Goal: Obtain resource: Obtain resource

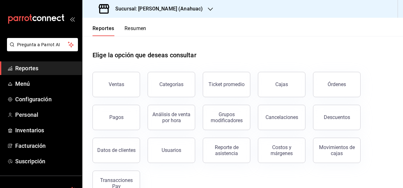
click at [22, 68] on span "Reportes" at bounding box center [46, 68] width 62 height 9
click at [43, 66] on span "Reportes" at bounding box center [46, 68] width 62 height 9
click at [167, 8] on h3 "Sucursal: [PERSON_NAME] (Anahuac)" at bounding box center [156, 9] width 92 height 8
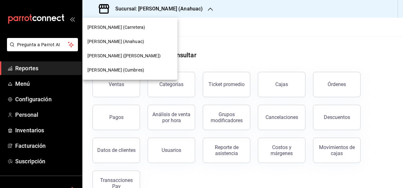
click at [110, 25] on span "[PERSON_NAME] (Carretera)" at bounding box center [116, 27] width 58 height 7
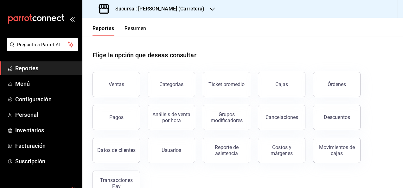
scroll to position [18, 0]
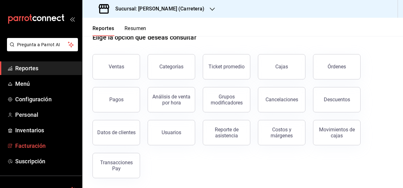
click at [35, 142] on span "Facturación" at bounding box center [46, 146] width 62 height 9
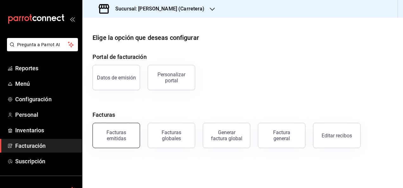
click at [116, 143] on button "Facturas emitidas" at bounding box center [115, 135] width 47 height 25
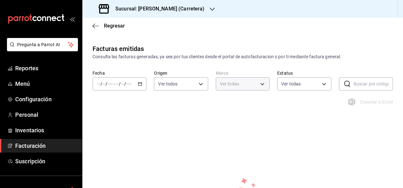
type input "69b0c128-a420-4a64-9881-11e872634046"
click at [136, 83] on div "/ / - / /" at bounding box center [119, 83] width 54 height 13
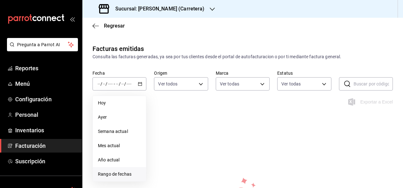
click at [120, 171] on li "Rango de fechas" at bounding box center [119, 174] width 53 height 14
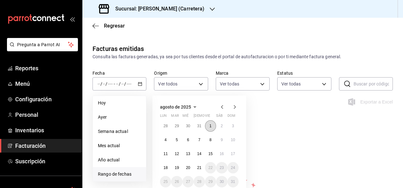
click at [211, 127] on abbr "1" at bounding box center [210, 126] width 2 height 4
click at [197, 167] on abbr "21" at bounding box center [199, 168] width 4 height 4
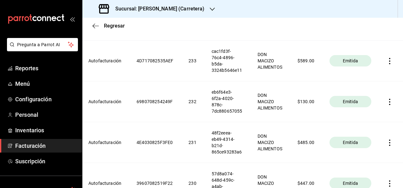
scroll to position [154, 0]
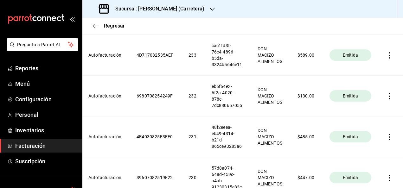
click at [392, 97] on icon "button" at bounding box center [389, 96] width 6 height 6
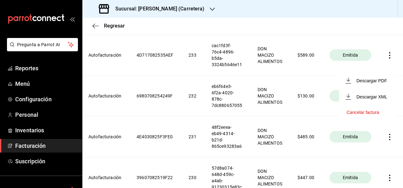
click at [372, 87] on li "Descargar PDF" at bounding box center [367, 80] width 56 height 16
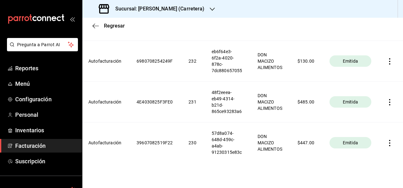
scroll to position [190, 0]
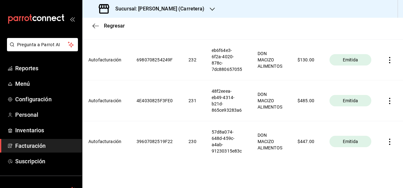
click at [391, 102] on icon "button" at bounding box center [389, 101] width 6 height 6
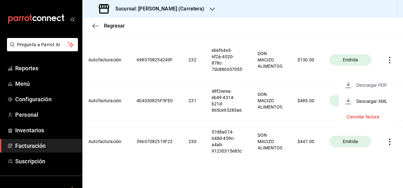
click at [371, 87] on span "Descargar PDF" at bounding box center [366, 85] width 40 height 6
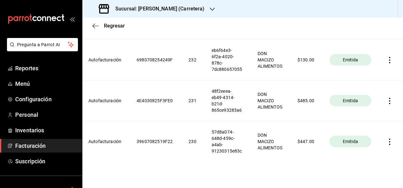
scroll to position [204, 0]
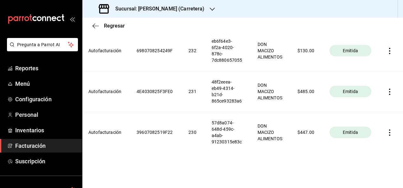
click at [393, 129] on icon "button" at bounding box center [389, 132] width 6 height 6
click at [369, 114] on div "Descargar PDF" at bounding box center [371, 112] width 30 height 5
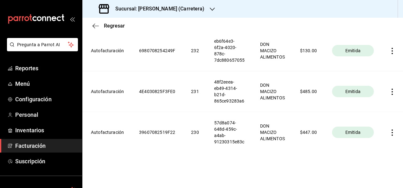
scroll to position [0, 55]
click at [179, 8] on h3 "Sucursal: [PERSON_NAME] (Carretera)" at bounding box center [157, 9] width 94 height 8
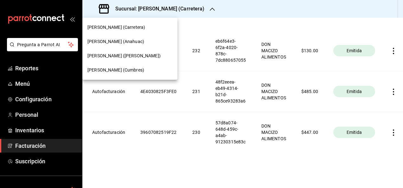
click at [143, 41] on div "[PERSON_NAME] (Anahuac)" at bounding box center [129, 41] width 85 height 7
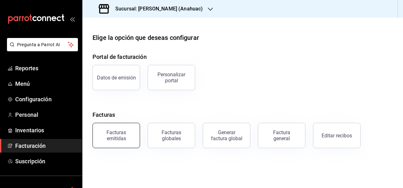
click at [125, 130] on div "Facturas emitidas" at bounding box center [116, 135] width 39 height 12
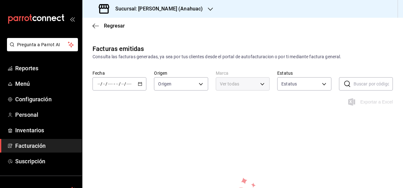
type input "ORDER_INVOICE,GENERAL_INVOICE"
type input "ACTIVE,PENDING_CANCELLATION,CANCELLED,PRE_CANCELLED"
click at [125, 83] on span "/" at bounding box center [125, 83] width 2 height 5
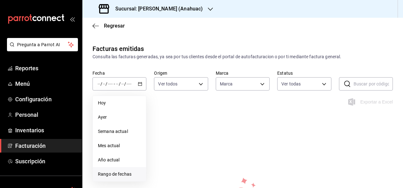
type input "ec31fe20-e6a0-4e25-94bd-35c305cd9971,dcbc8e0f-8c14-4876-a1b3-62584ec05768"
click at [113, 173] on span "Rango de fechas" at bounding box center [119, 174] width 43 height 7
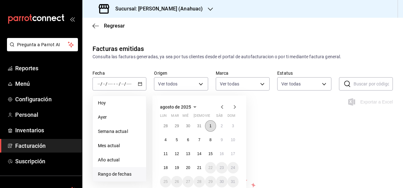
click at [208, 127] on button "1" at bounding box center [210, 125] width 11 height 11
click at [195, 167] on button "21" at bounding box center [198, 167] width 11 height 11
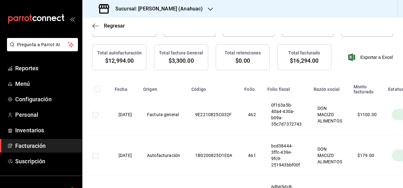
scroll to position [65, 0]
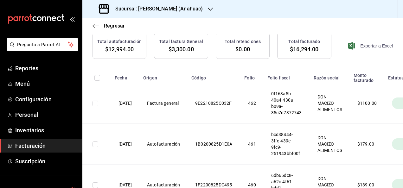
click at [368, 48] on span "Exportar a Excel" at bounding box center [370, 46] width 43 height 8
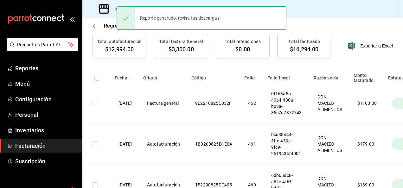
click at [187, 83] on th "Factura general" at bounding box center [163, 103] width 48 height 41
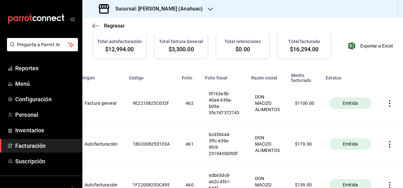
scroll to position [95, 0]
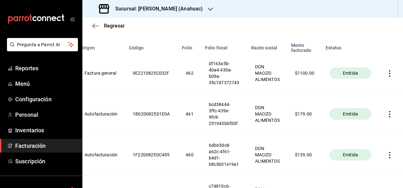
click at [386, 115] on icon "button" at bounding box center [389, 114] width 6 height 6
click at [368, 101] on div "Descargar PDF" at bounding box center [365, 98] width 30 height 5
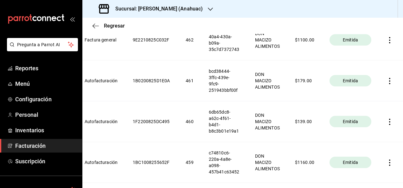
scroll to position [144, 0]
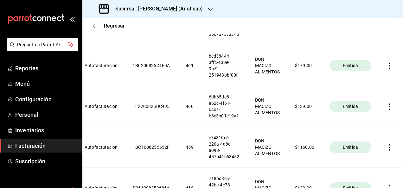
click at [386, 106] on icon "button" at bounding box center [389, 107] width 6 height 6
click at [374, 96] on li "Descargar PDF" at bounding box center [360, 91] width 56 height 16
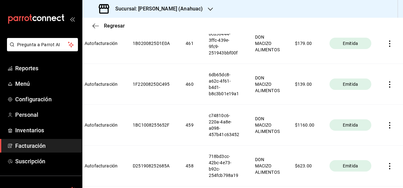
click at [387, 123] on icon "button" at bounding box center [389, 125] width 6 height 6
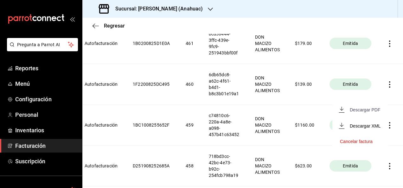
click at [370, 109] on div "Descargar PDF" at bounding box center [365, 109] width 30 height 5
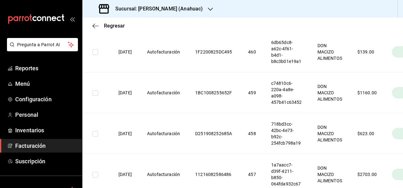
scroll to position [0, 76]
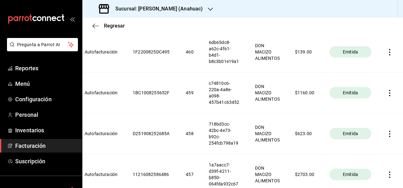
click at [385, 129] on th at bounding box center [391, 133] width 24 height 41
click at [386, 132] on icon "button" at bounding box center [389, 134] width 6 height 6
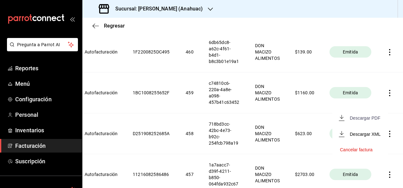
click at [371, 118] on div "Descargar PDF" at bounding box center [365, 118] width 30 height 5
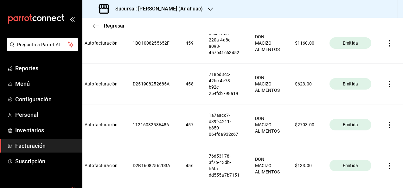
click at [386, 125] on icon "button" at bounding box center [389, 125] width 6 height 6
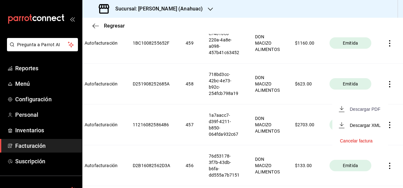
click at [377, 107] on div "Descargar PDF" at bounding box center [365, 109] width 30 height 5
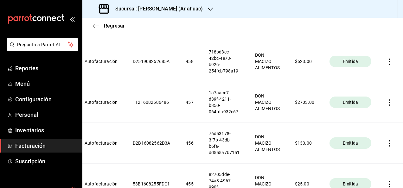
scroll to position [271, 0]
click at [386, 140] on icon "button" at bounding box center [389, 143] width 6 height 6
click at [368, 128] on div "Descargar PDF" at bounding box center [365, 126] width 30 height 5
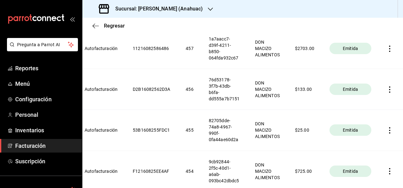
scroll to position [325, 0]
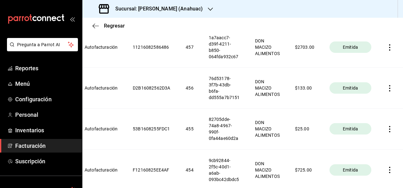
click at [386, 129] on icon "button" at bounding box center [389, 129] width 6 height 6
click at [387, 127] on icon "button" at bounding box center [389, 129] width 6 height 6
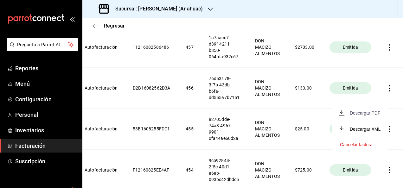
click at [375, 113] on div "Descargar PDF" at bounding box center [365, 112] width 30 height 5
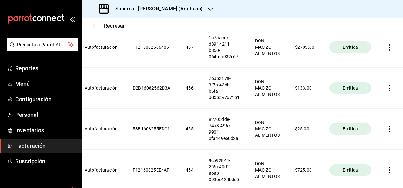
scroll to position [352, 0]
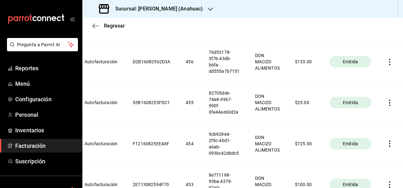
click at [386, 145] on icon "button" at bounding box center [389, 144] width 6 height 6
click at [361, 126] on div "Descargar PDF" at bounding box center [365, 127] width 30 height 5
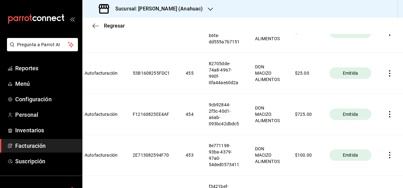
click at [389, 156] on icon "button" at bounding box center [389, 155] width 1 height 6
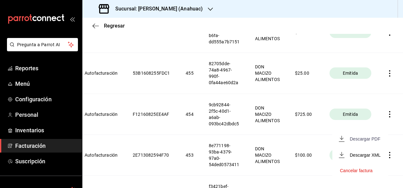
click at [369, 139] on div "Descargar PDF" at bounding box center [365, 138] width 30 height 5
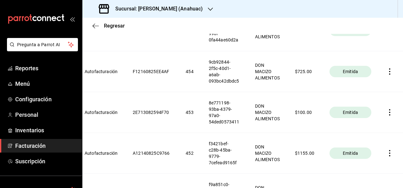
scroll to position [424, 0]
click at [386, 151] on icon "button" at bounding box center [389, 153] width 6 height 6
click at [368, 133] on li "Descargar PDF" at bounding box center [360, 137] width 56 height 16
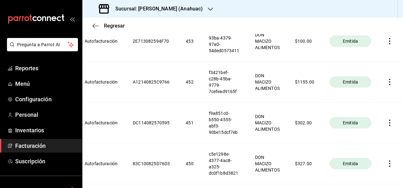
scroll to position [501, 0]
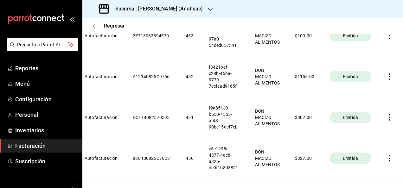
click at [386, 115] on icon "button" at bounding box center [389, 117] width 6 height 6
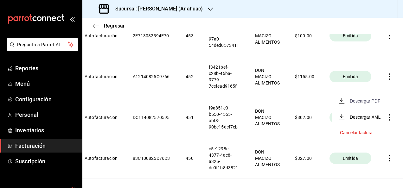
click at [365, 103] on span "Descargar PDF" at bounding box center [360, 101] width 40 height 6
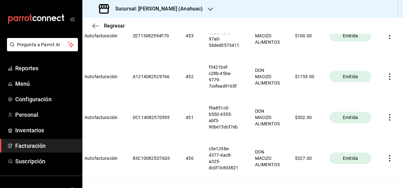
scroll to position [528, 0]
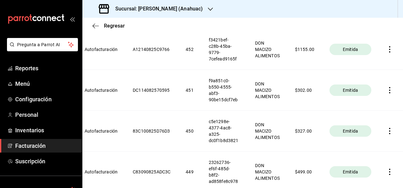
click at [387, 132] on icon "button" at bounding box center [389, 131] width 6 height 6
click at [364, 116] on div "Descargar PDF" at bounding box center [365, 114] width 30 height 5
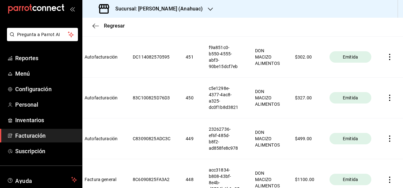
scroll to position [564, 0]
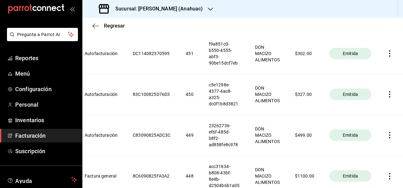
click at [386, 136] on icon "button" at bounding box center [389, 135] width 6 height 6
click at [365, 120] on div "Descargar PDF" at bounding box center [365, 118] width 30 height 5
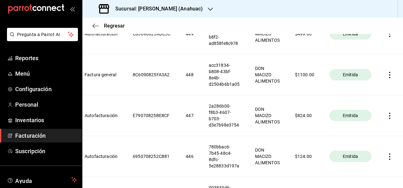
scroll to position [666, 0]
click at [386, 113] on icon "button" at bounding box center [389, 115] width 6 height 6
click at [357, 91] on li "Descargar PDF" at bounding box center [360, 98] width 56 height 16
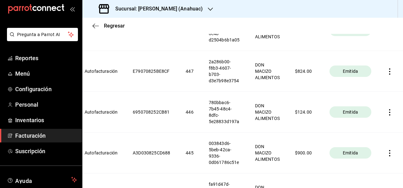
scroll to position [711, 0]
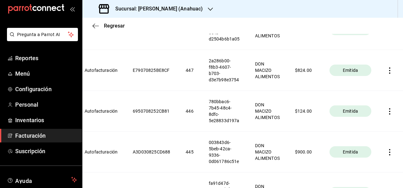
click at [386, 111] on icon "button" at bounding box center [389, 111] width 6 height 6
click at [370, 98] on li "Descargar PDF" at bounding box center [360, 94] width 56 height 16
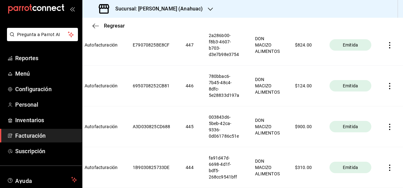
click at [386, 124] on icon "button" at bounding box center [389, 127] width 6 height 6
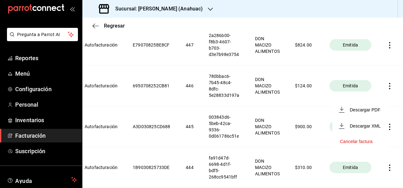
click at [368, 115] on li "Descargar PDF" at bounding box center [360, 110] width 56 height 16
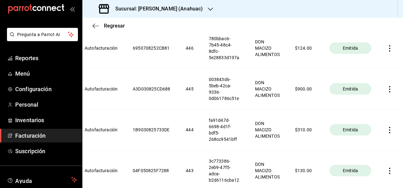
scroll to position [775, 0]
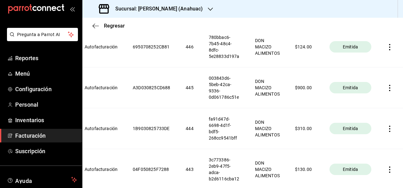
click at [386, 126] on icon "button" at bounding box center [389, 129] width 6 height 6
click at [370, 114] on span "Descargar PDF" at bounding box center [360, 111] width 40 height 6
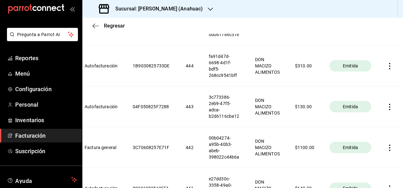
scroll to position [839, 0]
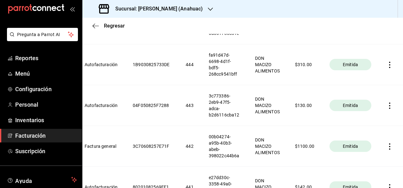
click at [386, 103] on icon "button" at bounding box center [389, 106] width 6 height 6
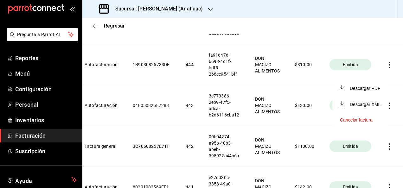
click at [364, 83] on li "Descargar PDF" at bounding box center [360, 88] width 56 height 16
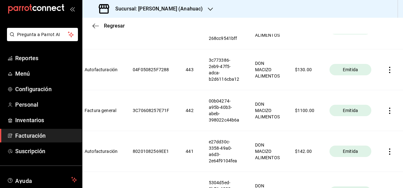
scroll to position [896, 0]
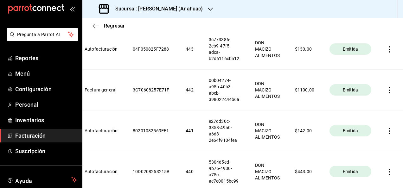
click at [388, 130] on icon "button" at bounding box center [389, 131] width 6 height 6
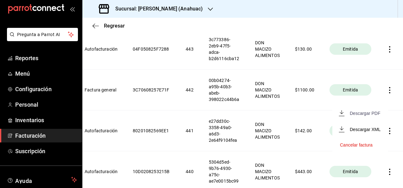
click at [367, 115] on div "Descargar PDF" at bounding box center [365, 113] width 30 height 5
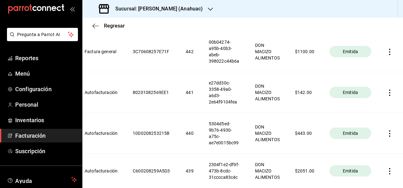
scroll to position [934, 0]
click at [385, 136] on th at bounding box center [391, 133] width 24 height 41
click at [384, 134] on th at bounding box center [391, 133] width 24 height 41
click at [386, 130] on icon "button" at bounding box center [389, 133] width 6 height 6
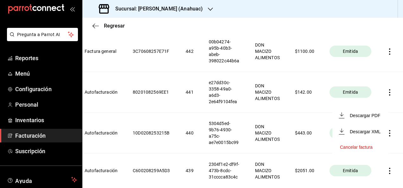
click at [368, 118] on li "Descargar PDF" at bounding box center [360, 115] width 56 height 16
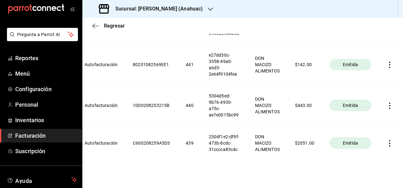
scroll to position [963, 0]
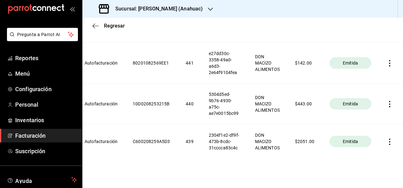
click at [386, 139] on icon "button" at bounding box center [389, 142] width 6 height 6
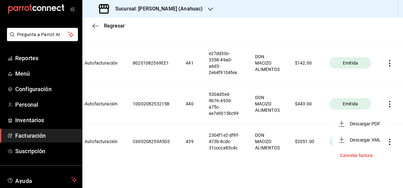
click at [366, 117] on li "Descargar PDF" at bounding box center [360, 124] width 56 height 16
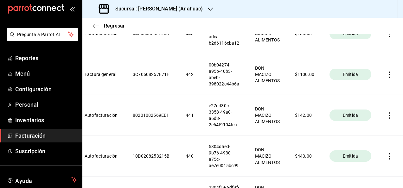
scroll to position [909, 0]
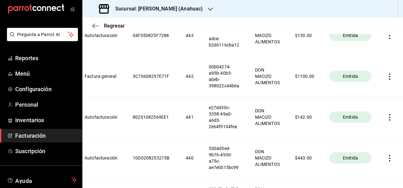
click at [181, 4] on div "Sucursal: [PERSON_NAME] (Anahuac)" at bounding box center [151, 9] width 128 height 18
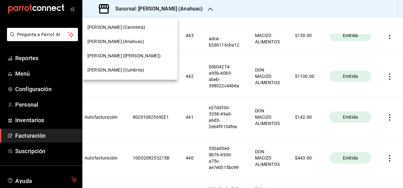
click at [136, 68] on div "[PERSON_NAME] (Cumbres)" at bounding box center [129, 70] width 85 height 7
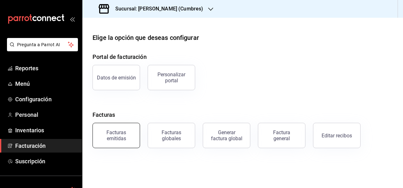
click at [127, 136] on div "Facturas emitidas" at bounding box center [116, 135] width 39 height 12
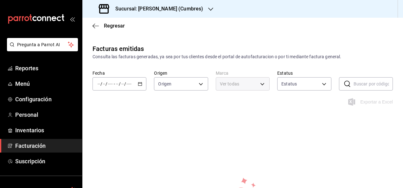
type input "ORDER_INVOICE,GENERAL_INVOICE"
type input "ACTIVE,PENDING_CANCELLATION,CANCELLED,PRE_CANCELLED"
type input "ac6d0569-4867-4332-98ac-669c417e6aa0,adb9a215-7afe-49e1-9e39-29c19303e8a7"
click at [128, 85] on input "number" at bounding box center [129, 83] width 6 height 5
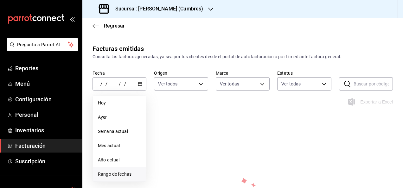
click at [118, 172] on span "Rango de fechas" at bounding box center [119, 174] width 43 height 7
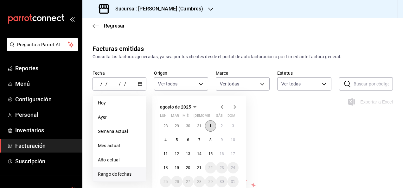
click at [207, 125] on button "1" at bounding box center [210, 125] width 11 height 11
click at [198, 167] on abbr "21" at bounding box center [199, 168] width 4 height 4
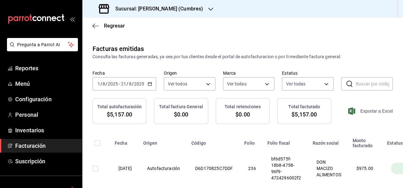
click at [372, 110] on span "Exportar a Excel" at bounding box center [370, 111] width 43 height 8
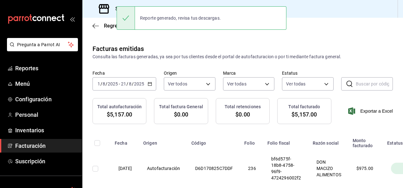
click at [179, 97] on div "Fecha [DATE] [DATE] - [DATE] [DATE] Origen Ver todos ORDER_INVOICE,GENERAL_INVO…" at bounding box center [242, 84] width 320 height 28
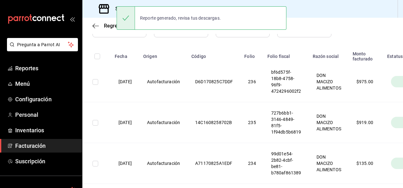
scroll to position [0, 75]
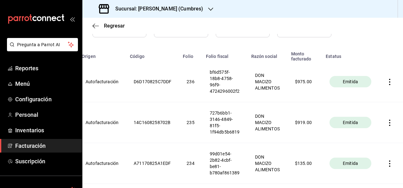
click at [386, 81] on icon "button" at bounding box center [389, 82] width 6 height 6
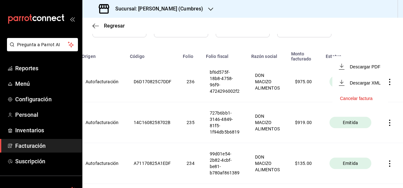
click at [367, 70] on li "Descargar PDF" at bounding box center [360, 67] width 56 height 16
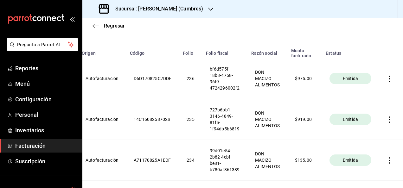
scroll to position [90, 0]
click at [384, 123] on th at bounding box center [391, 119] width 24 height 41
click at [386, 122] on icon "button" at bounding box center [389, 120] width 6 height 6
click at [370, 109] on li "Descargar PDF" at bounding box center [360, 104] width 56 height 16
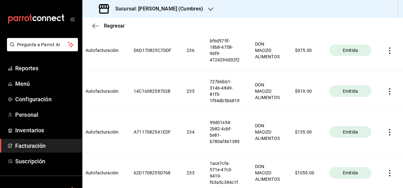
click at [386, 133] on icon "button" at bounding box center [389, 132] width 6 height 6
click at [368, 120] on li "Descargar PDF" at bounding box center [360, 117] width 56 height 16
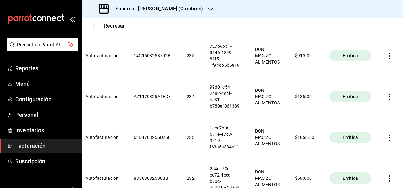
scroll to position [155, 0]
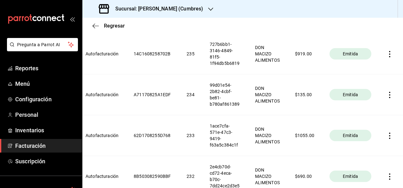
click at [386, 136] on icon "button" at bounding box center [389, 136] width 6 height 6
click at [375, 123] on li "Descargar PDF" at bounding box center [360, 120] width 56 height 16
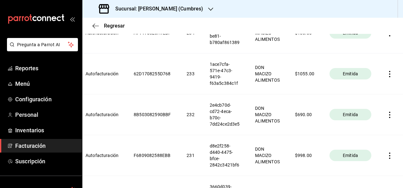
scroll to position [217, 0]
click at [386, 113] on icon "button" at bounding box center [389, 114] width 6 height 6
click at [364, 101] on span "Descargar PDF" at bounding box center [360, 99] width 40 height 6
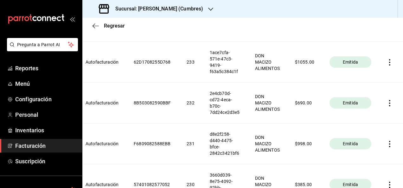
scroll to position [236, 0]
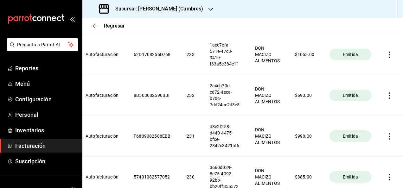
click at [387, 138] on icon "button" at bounding box center [389, 136] width 6 height 6
click at [369, 123] on li "Descargar PDF" at bounding box center [360, 120] width 56 height 16
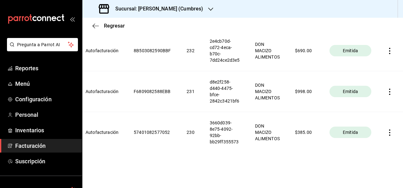
click at [386, 129] on icon "button" at bounding box center [389, 132] width 6 height 6
click at [374, 117] on li "Descargar PDF" at bounding box center [360, 112] width 56 height 16
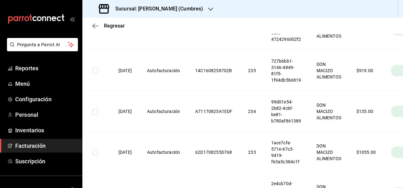
scroll to position [138, 0]
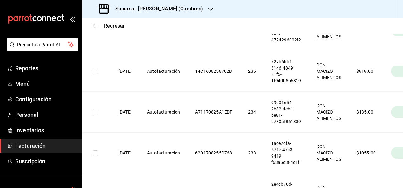
click at [180, 9] on h3 "Sucursal: [PERSON_NAME] (Cumbres)" at bounding box center [156, 9] width 93 height 8
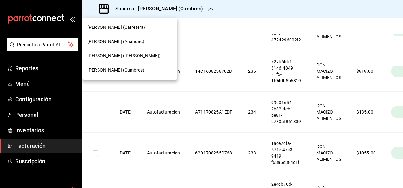
click at [132, 52] on div "[PERSON_NAME] ([PERSON_NAME])" at bounding box center [129, 56] width 95 height 14
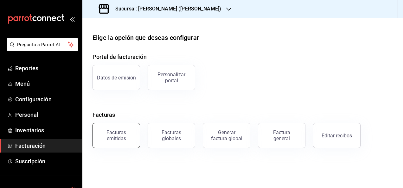
click at [110, 142] on button "Facturas emitidas" at bounding box center [115, 135] width 47 height 25
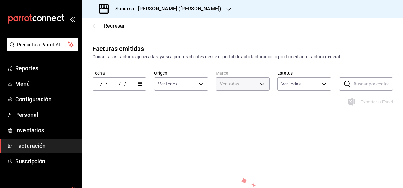
type input "4fa54088-30eb-4579-9ef7-289cbf4483bc,8d4bcae4-07a8-489a-b840-b7d3a3fd0e8c"
click at [119, 84] on span "/" at bounding box center [120, 83] width 2 height 5
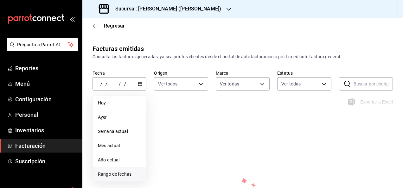
click at [119, 167] on li "Rango de fechas" at bounding box center [119, 174] width 53 height 14
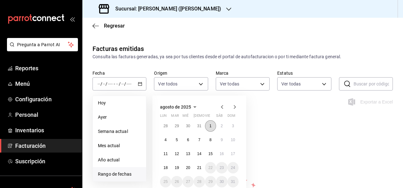
click at [206, 129] on button "1" at bounding box center [210, 125] width 11 height 11
click at [198, 161] on div "28 29 30 31 1 2 3 4 5 6 7 8 9 10 11 12 13 14 15 16 17 18 19 20 21 22 23 24 25 2…" at bounding box center [199, 153] width 79 height 67
click at [198, 164] on button "21" at bounding box center [198, 167] width 11 height 11
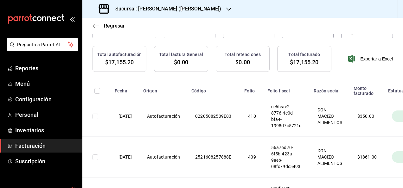
scroll to position [53, 0]
click at [371, 60] on span "Exportar a Excel" at bounding box center [370, 58] width 43 height 8
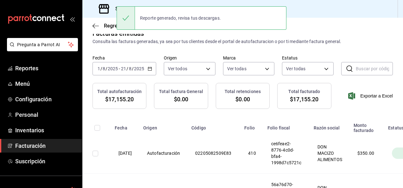
scroll to position [15, 0]
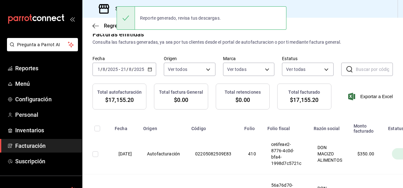
click at [208, 110] on div "Total autofacturación $17,155.20 Total factura General $0.00 Total retenciones …" at bounding box center [242, 101] width 320 height 34
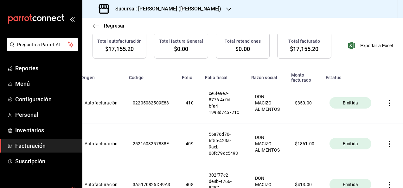
scroll to position [66, 0]
click at [386, 104] on icon "button" at bounding box center [389, 103] width 6 height 6
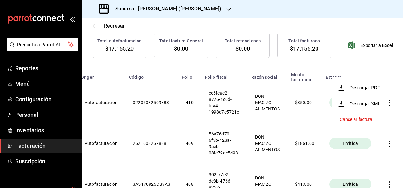
click at [375, 95] on li "Descargar PDF" at bounding box center [360, 87] width 56 height 16
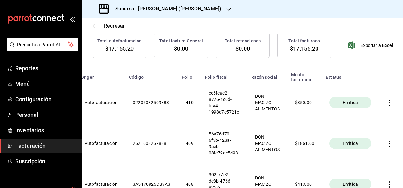
scroll to position [113, 0]
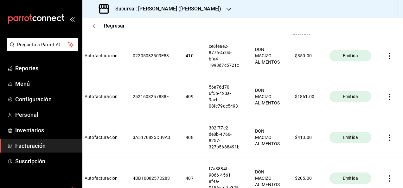
click at [386, 99] on icon "button" at bounding box center [389, 97] width 6 height 6
click at [370, 83] on div "Descargar PDF" at bounding box center [364, 81] width 30 height 5
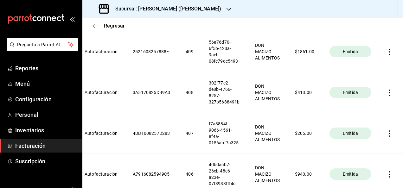
click at [386, 92] on icon "button" at bounding box center [389, 93] width 6 height 6
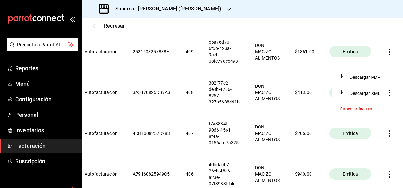
click at [368, 83] on li "Descargar PDF" at bounding box center [360, 77] width 56 height 16
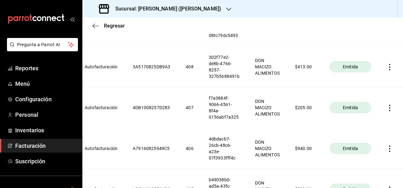
scroll to position [184, 0]
click at [386, 109] on icon "button" at bounding box center [389, 107] width 6 height 6
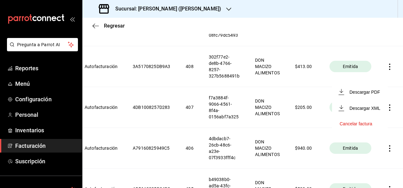
click at [373, 98] on li "Descargar PDF" at bounding box center [360, 92] width 56 height 16
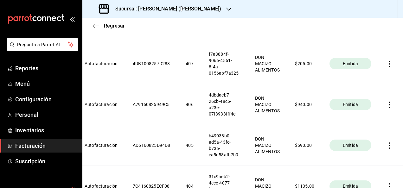
scroll to position [238, 0]
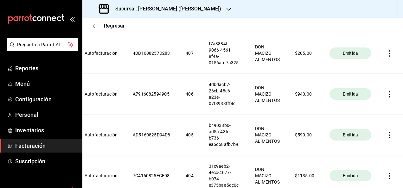
click at [386, 96] on icon "button" at bounding box center [389, 94] width 6 height 6
click at [368, 82] on li "Descargar PDF" at bounding box center [360, 78] width 56 height 16
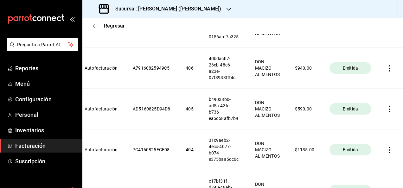
click at [386, 109] on icon "button" at bounding box center [389, 109] width 6 height 6
click at [370, 95] on div "Descargar PDF" at bounding box center [364, 93] width 30 height 5
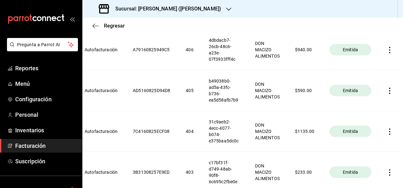
click at [386, 134] on icon "button" at bounding box center [389, 132] width 6 height 6
click at [367, 117] on div "Descargar PDF" at bounding box center [364, 115] width 30 height 5
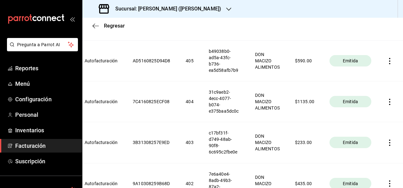
scroll to position [313, 0]
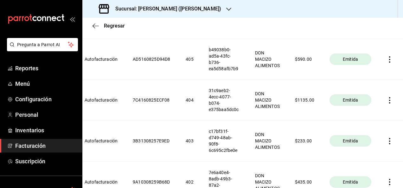
click at [389, 140] on icon "button" at bounding box center [389, 141] width 1 height 6
click at [367, 124] on div "Descargar PDF" at bounding box center [364, 125] width 30 height 5
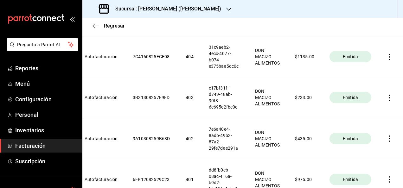
scroll to position [357, 0]
click at [387, 140] on icon "button" at bounding box center [389, 138] width 6 height 6
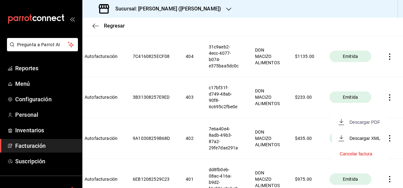
click at [367, 124] on div "Descargar PDF" at bounding box center [364, 122] width 30 height 5
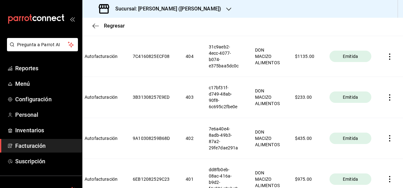
scroll to position [395, 0]
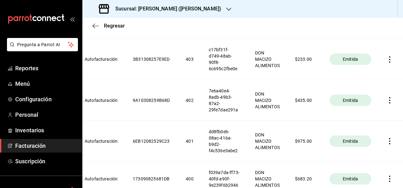
click at [386, 141] on icon "button" at bounding box center [389, 141] width 6 height 6
click at [371, 128] on li "Descargar PDF" at bounding box center [360, 125] width 56 height 16
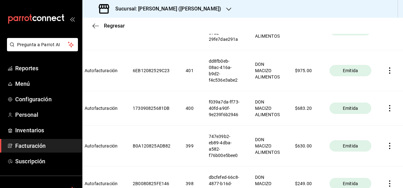
scroll to position [466, 0]
click at [386, 109] on icon "button" at bounding box center [389, 108] width 6 height 6
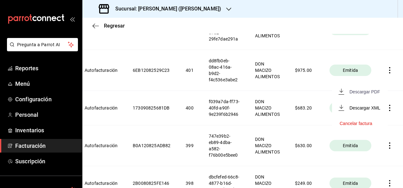
click at [370, 92] on div "Descargar PDF" at bounding box center [364, 91] width 30 height 5
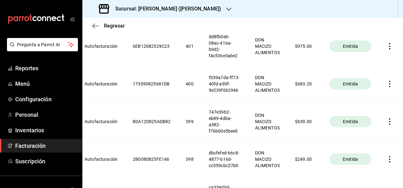
scroll to position [490, 0]
click at [386, 123] on icon "button" at bounding box center [389, 121] width 6 height 6
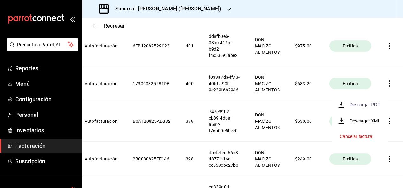
click at [370, 107] on div "Descargar PDF" at bounding box center [364, 104] width 30 height 5
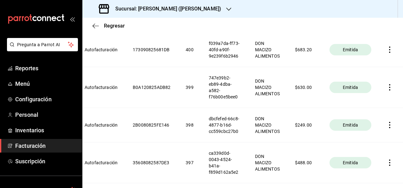
scroll to position [525, 0]
click at [386, 125] on icon "button" at bounding box center [389, 125] width 6 height 6
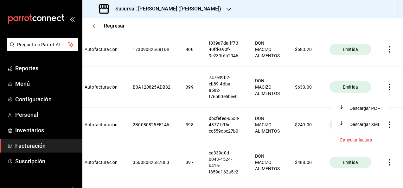
click at [371, 112] on li "Descargar PDF" at bounding box center [360, 108] width 56 height 16
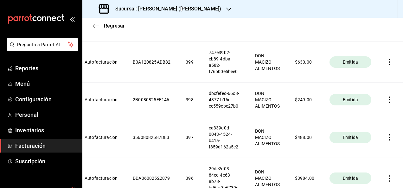
scroll to position [550, 0]
click at [386, 135] on icon "button" at bounding box center [389, 137] width 6 height 6
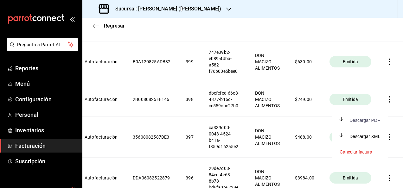
click at [364, 118] on div "Descargar PDF" at bounding box center [364, 120] width 30 height 5
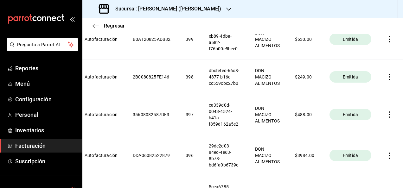
scroll to position [573, 0]
click at [386, 154] on icon "button" at bounding box center [389, 155] width 6 height 6
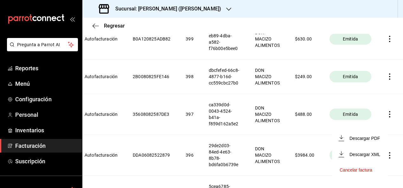
click at [377, 144] on li "Descargar PDF" at bounding box center [360, 138] width 56 height 16
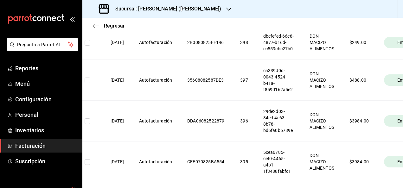
scroll to position [0, 76]
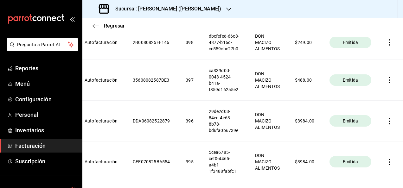
click at [386, 160] on icon "button" at bounding box center [389, 162] width 6 height 6
click at [376, 145] on li "Descargar PDF" at bounding box center [360, 141] width 56 height 16
click at [102, 25] on span "Regresar" at bounding box center [108, 26] width 32 height 6
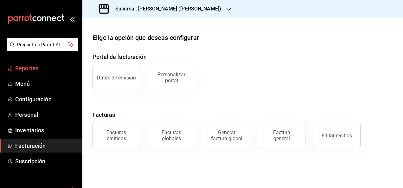
click at [41, 67] on span "Reportes" at bounding box center [46, 68] width 62 height 9
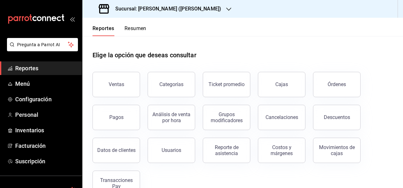
click at [194, 8] on h3 "Sucursal: [PERSON_NAME] ([PERSON_NAME])" at bounding box center [165, 9] width 111 height 8
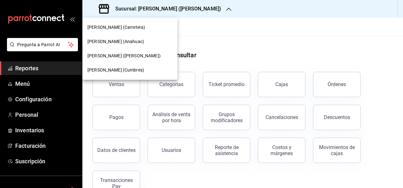
click at [145, 66] on div "[PERSON_NAME] (Cumbres)" at bounding box center [129, 70] width 95 height 14
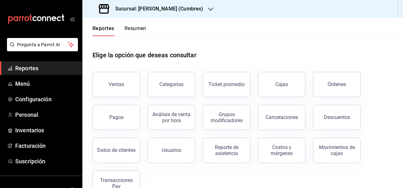
click at [175, 9] on h3 "Sucursal: [PERSON_NAME] (Cumbres)" at bounding box center [156, 9] width 93 height 8
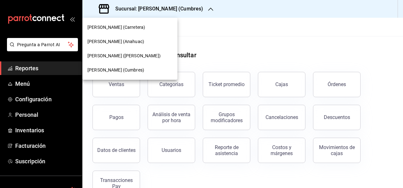
click at [129, 28] on span "[PERSON_NAME] (Carretera)" at bounding box center [116, 27] width 58 height 7
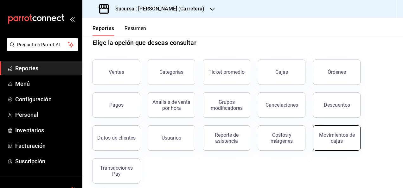
click at [334, 136] on div "Movimientos de cajas" at bounding box center [336, 138] width 39 height 12
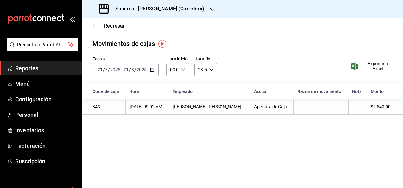
click at [144, 66] on div "[DATE] [DATE] - [DATE] [DATE]" at bounding box center [125, 69] width 66 height 13
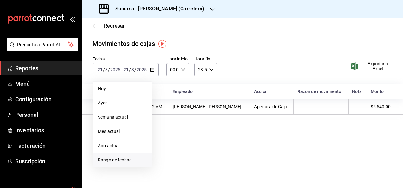
click at [118, 164] on li "Rango de fechas" at bounding box center [122, 160] width 59 height 14
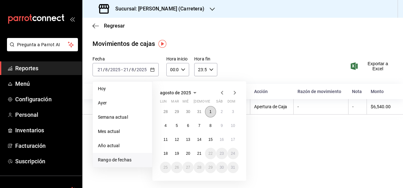
click at [213, 117] on button "1" at bounding box center [210, 111] width 11 height 11
click at [186, 149] on button "20" at bounding box center [187, 153] width 11 height 11
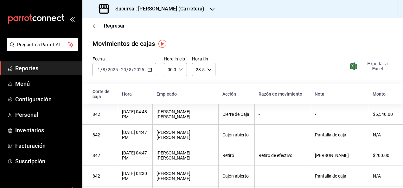
click at [372, 63] on span "Exportar a Excel" at bounding box center [371, 66] width 41 height 10
click at [178, 12] on h3 "Sucursal: [PERSON_NAME] (Carretera)" at bounding box center [157, 9] width 94 height 8
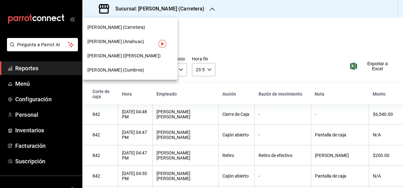
click at [141, 45] on div "[PERSON_NAME] (Anahuac)" at bounding box center [129, 41] width 85 height 7
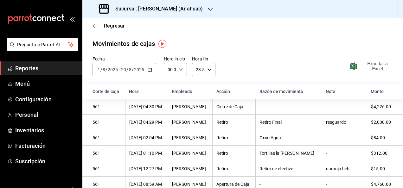
click at [369, 64] on span "Exportar a Excel" at bounding box center [371, 66] width 41 height 10
click at [195, 6] on div "Sucursal: [PERSON_NAME] (Anahuac)" at bounding box center [151, 9] width 128 height 18
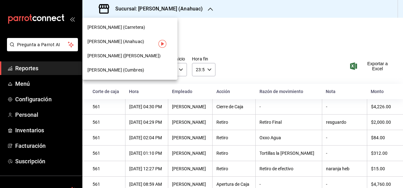
click at [146, 68] on div "[PERSON_NAME] (Cumbres)" at bounding box center [129, 70] width 85 height 7
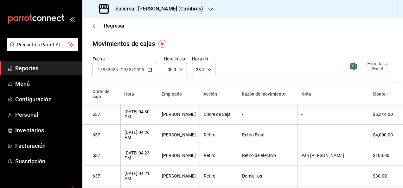
click at [365, 67] on span "Exportar a Excel" at bounding box center [371, 66] width 41 height 10
click at [144, 10] on h3 "Sucursal: [PERSON_NAME] (Cumbres)" at bounding box center [156, 9] width 93 height 8
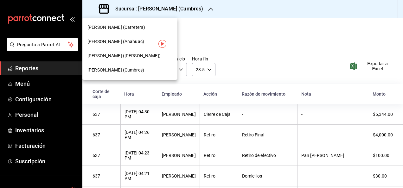
click at [133, 56] on span "[PERSON_NAME] ([PERSON_NAME])" at bounding box center [123, 56] width 73 height 7
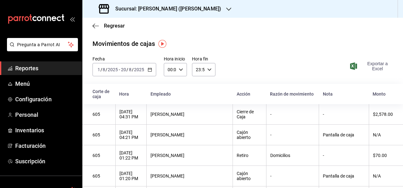
click at [370, 66] on span "Exportar a Excel" at bounding box center [371, 66] width 41 height 10
